Goal: Task Accomplishment & Management: Manage account settings

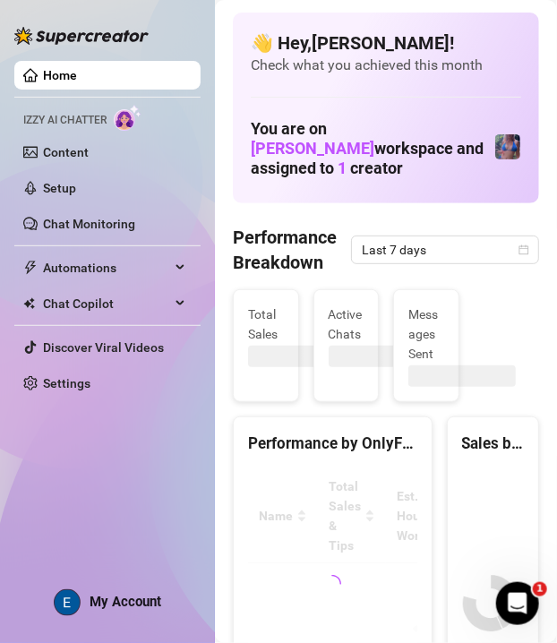
click at [98, 602] on span "My Account" at bounding box center [126, 602] width 72 height 16
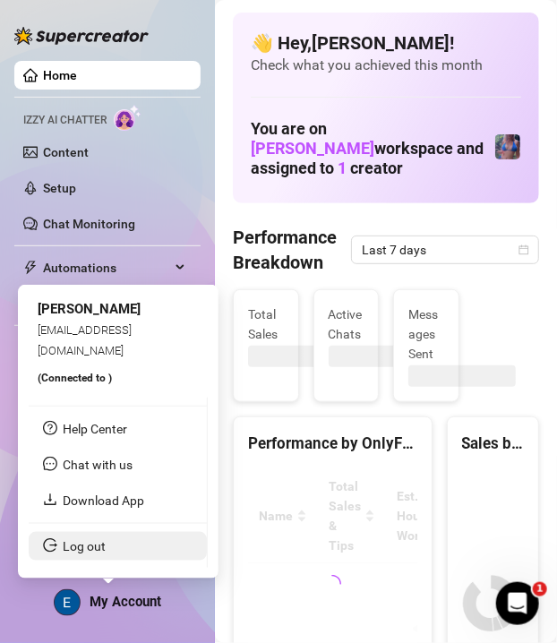
click at [106, 552] on link "Log out" at bounding box center [84, 546] width 43 height 14
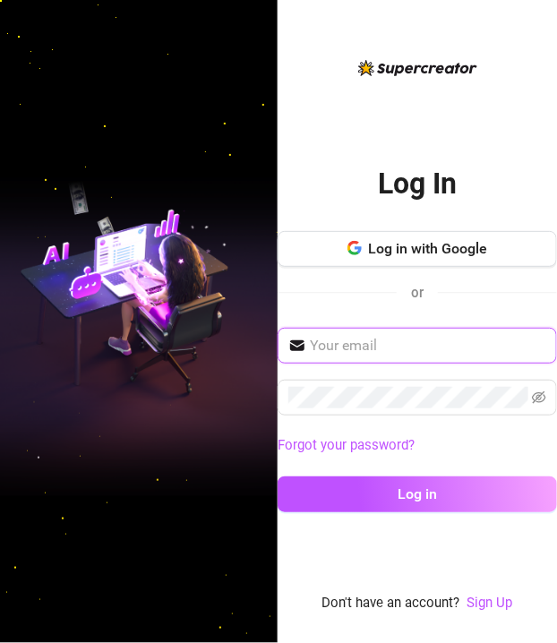
click at [441, 354] on input "text" at bounding box center [428, 345] width 236 height 21
type input "[EMAIL_ADDRESS][DOMAIN_NAME]"
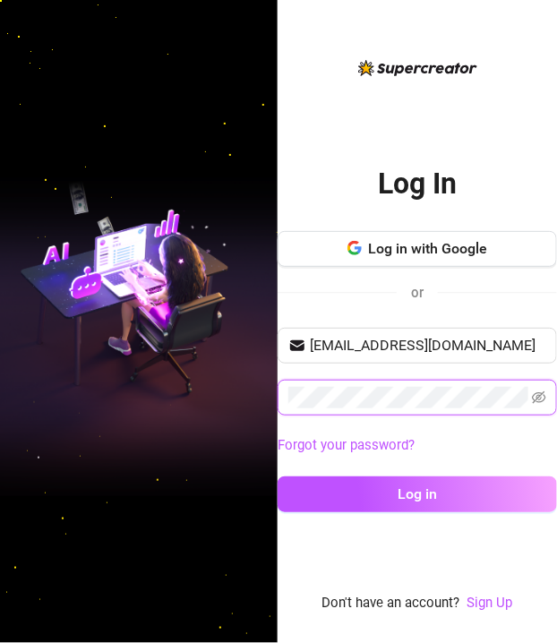
click at [278, 476] on button "Log in" at bounding box center [417, 494] width 279 height 36
